Goal: Find specific page/section: Find specific page/section

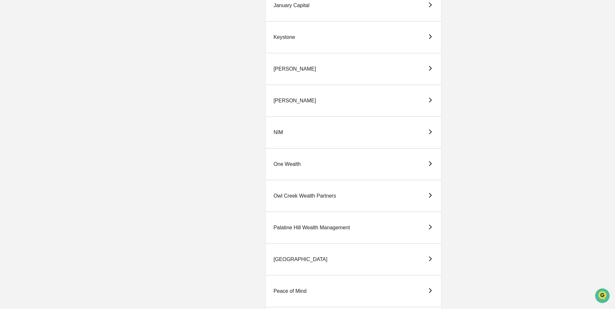
scroll to position [873, 0]
click at [285, 103] on div "[PERSON_NAME]" at bounding box center [295, 102] width 43 height 6
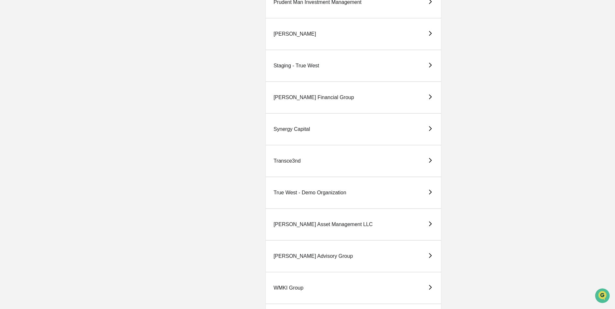
scroll to position [1328, 0]
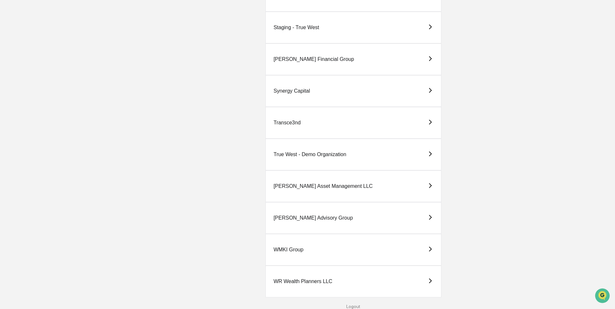
click at [292, 249] on div "WMKI Group" at bounding box center [289, 249] width 30 height 6
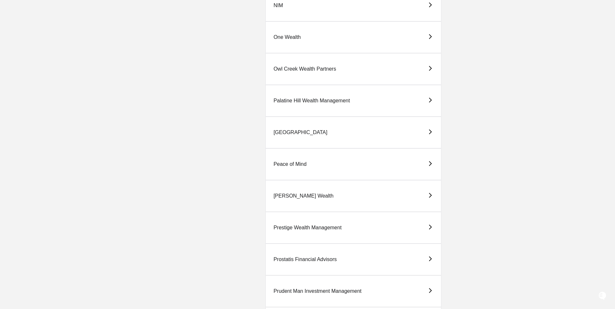
scroll to position [1003, 0]
click at [310, 226] on div "Prestige Wealth Management" at bounding box center [308, 226] width 68 height 6
